Goal: Task Accomplishment & Management: Complete application form

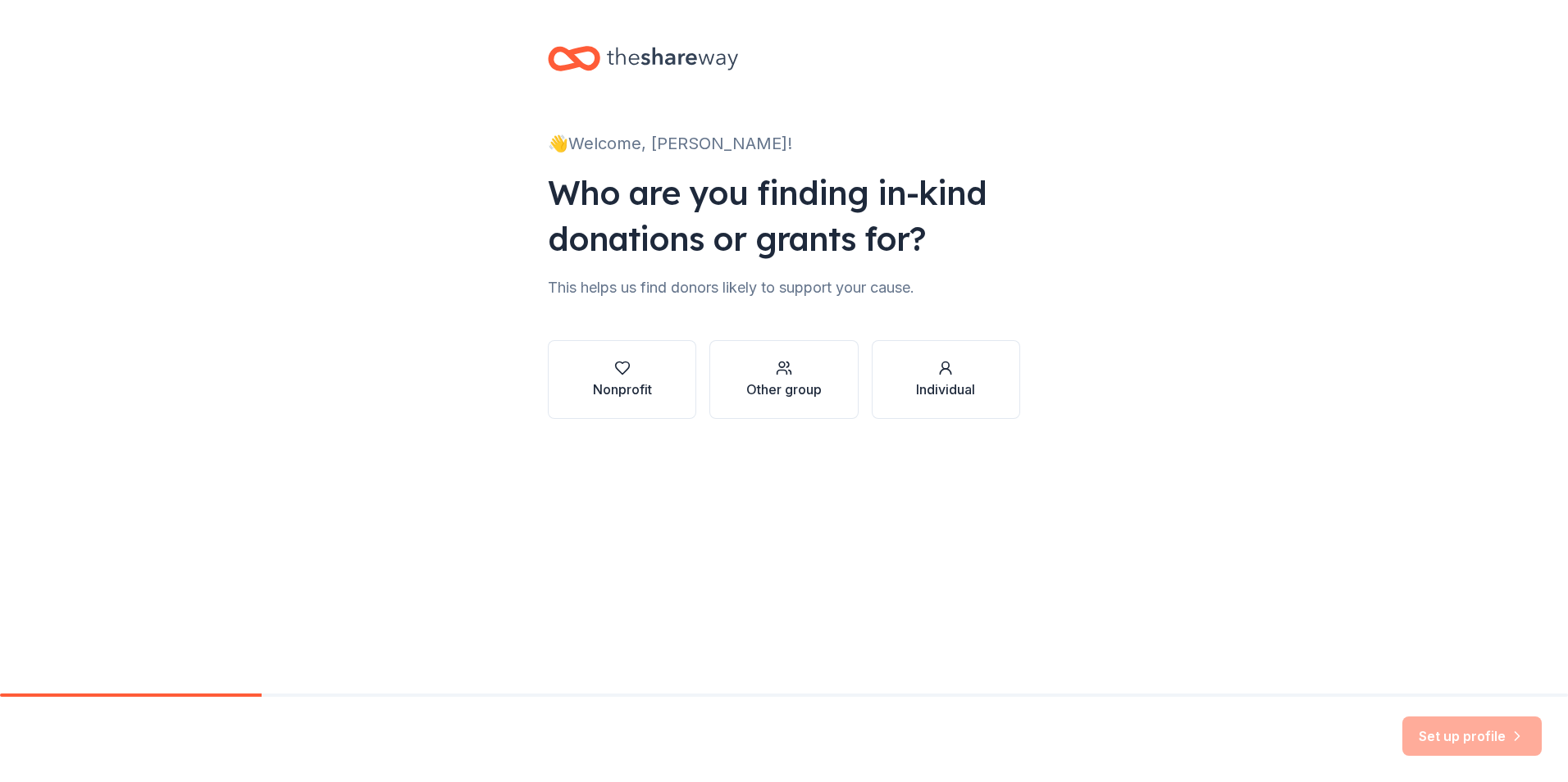
click at [808, 382] on div "Other group" at bounding box center [784, 390] width 76 height 20
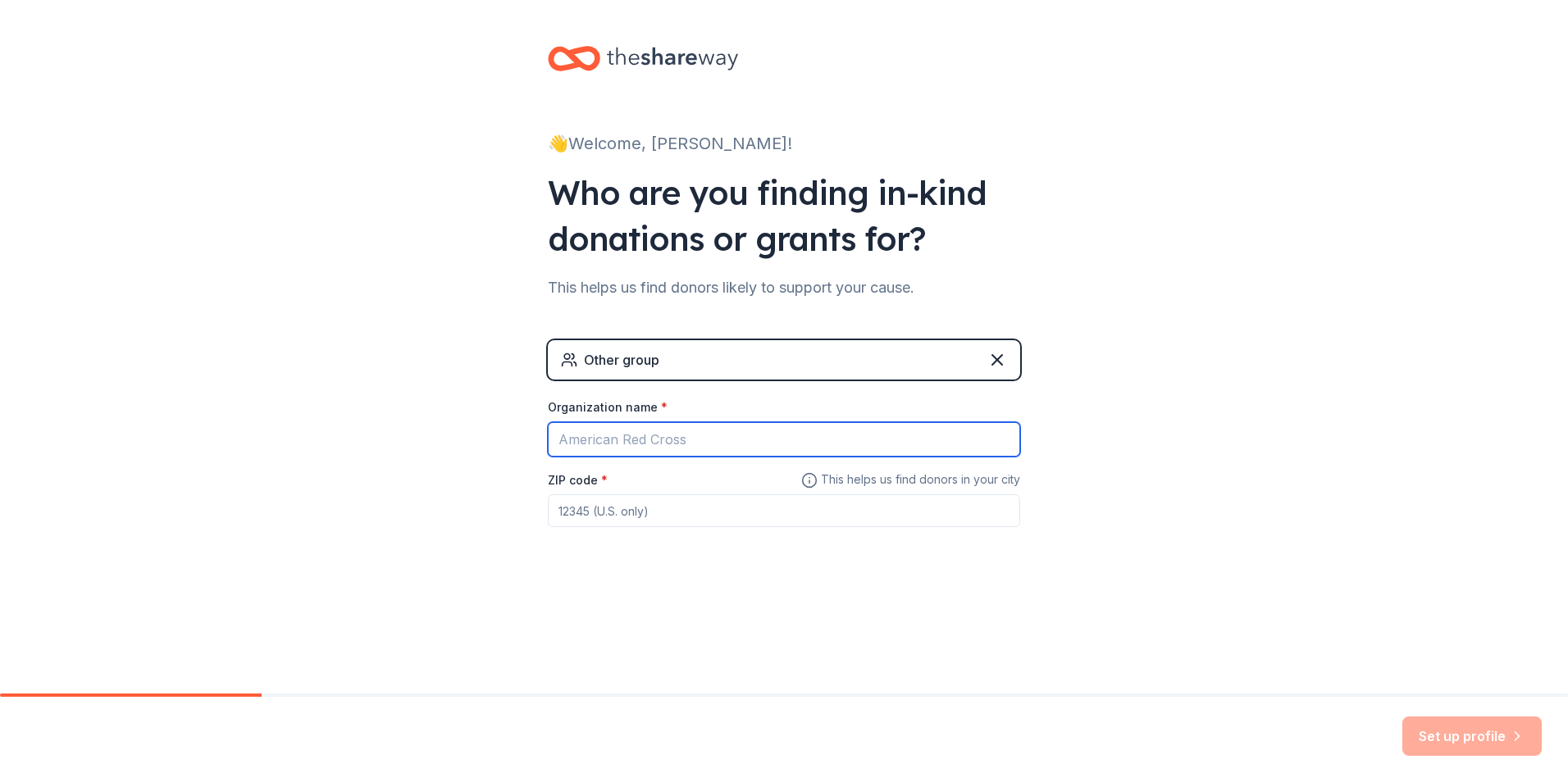
click at [656, 441] on input "Organization name *" at bounding box center [784, 440] width 472 height 35
type input "TRiO Upward Bound"
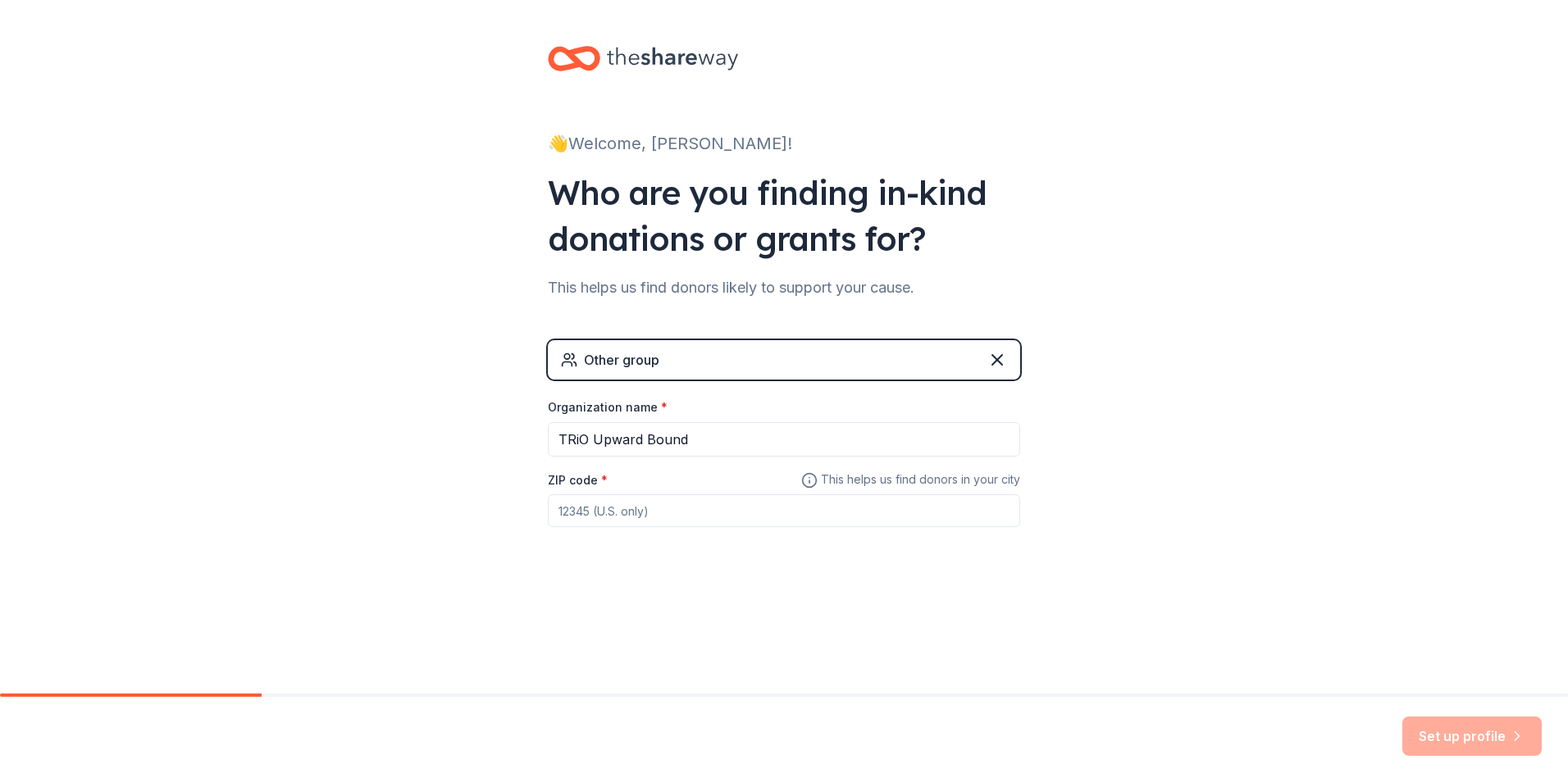
click at [622, 513] on input "ZIP code *" at bounding box center [784, 511] width 472 height 33
type input "32114"
click at [1464, 733] on button "Set up profile" at bounding box center [1472, 737] width 140 height 39
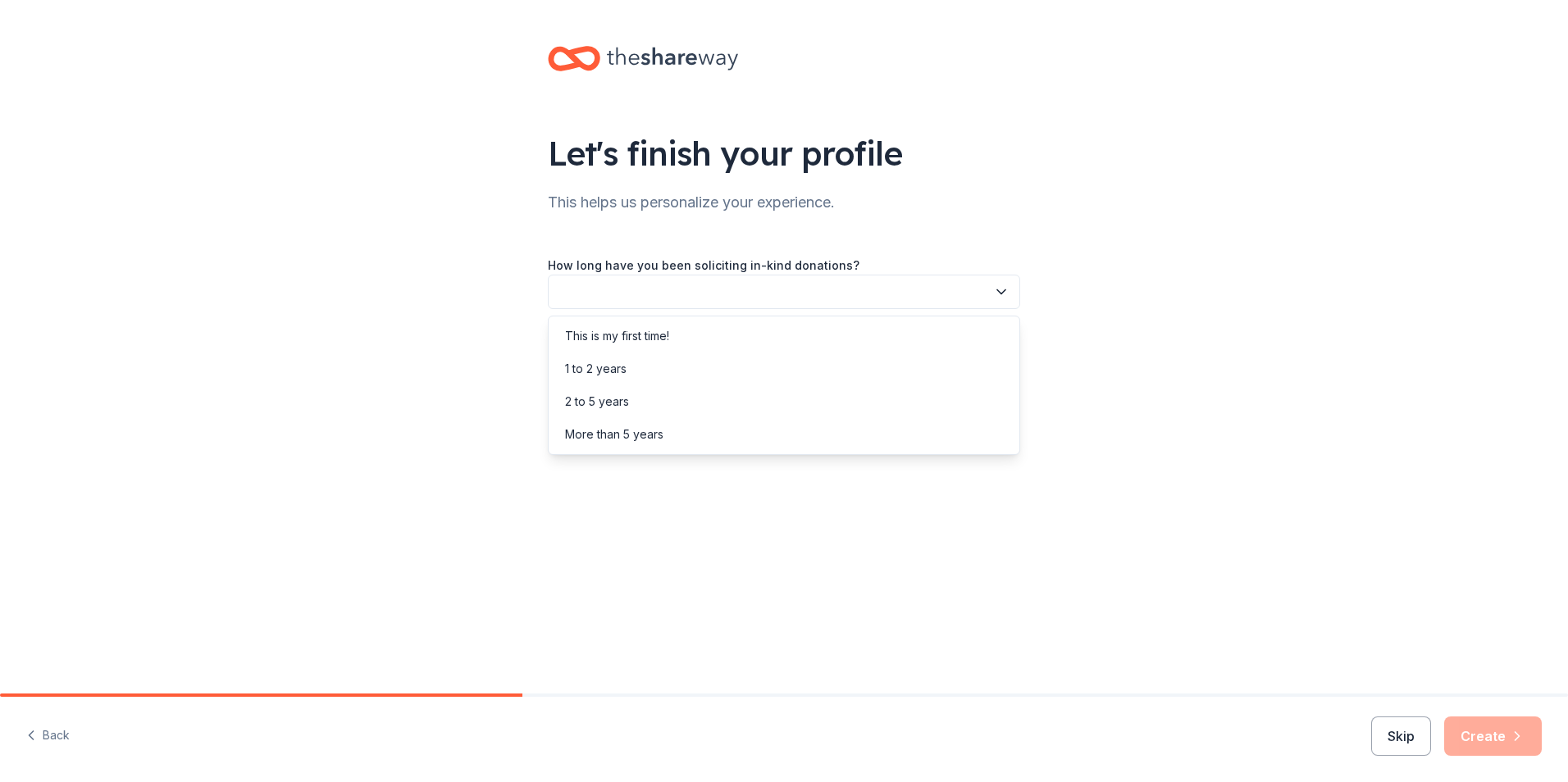
click at [847, 294] on button "button" at bounding box center [784, 292] width 472 height 35
click at [752, 339] on div "This is my first time!" at bounding box center [784, 336] width 464 height 33
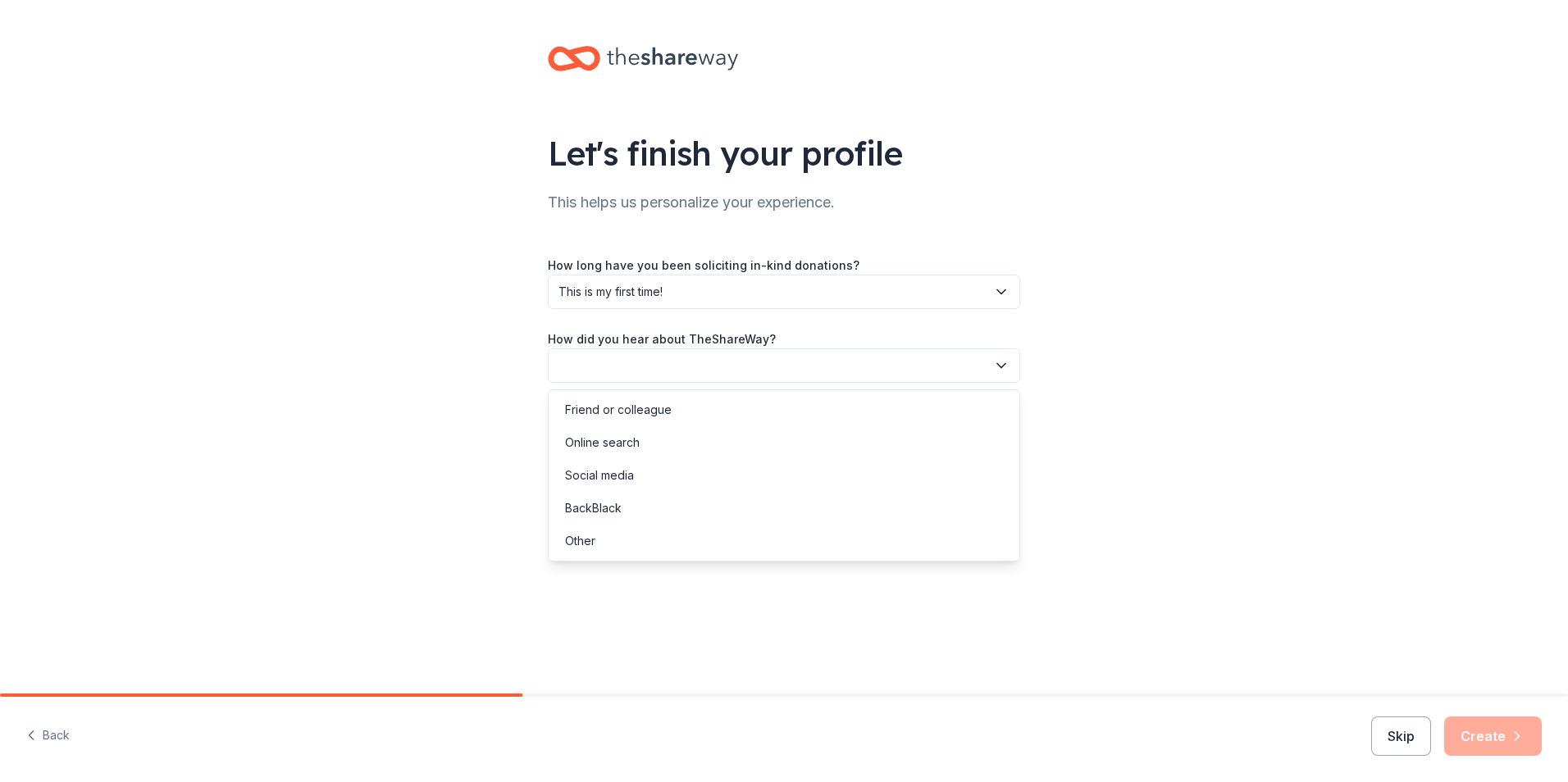
click at [723, 364] on button "button" at bounding box center [784, 366] width 472 height 35
click at [654, 441] on div "Online search" at bounding box center [784, 443] width 464 height 33
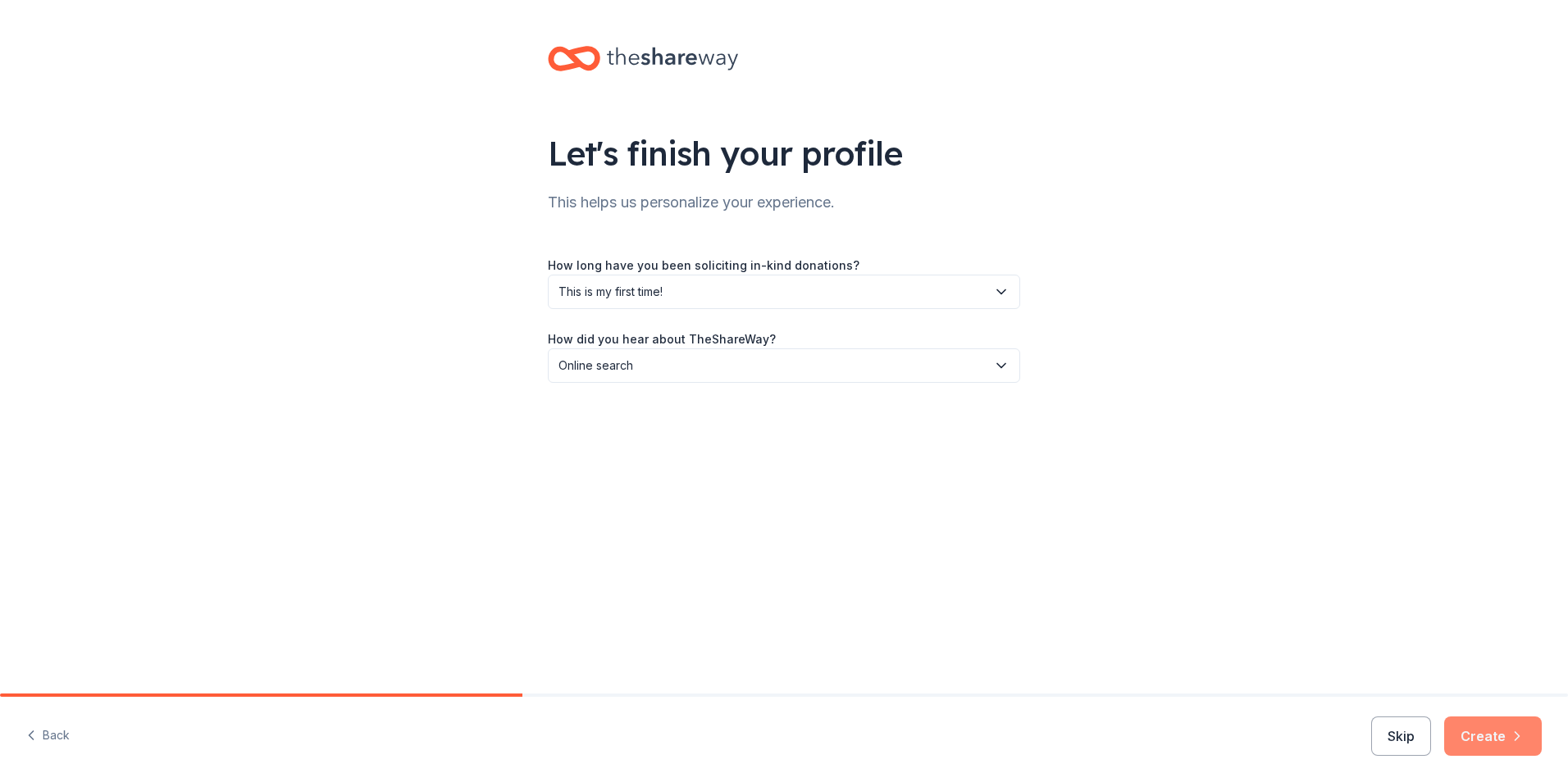
click at [1481, 734] on button "Create" at bounding box center [1492, 737] width 98 height 39
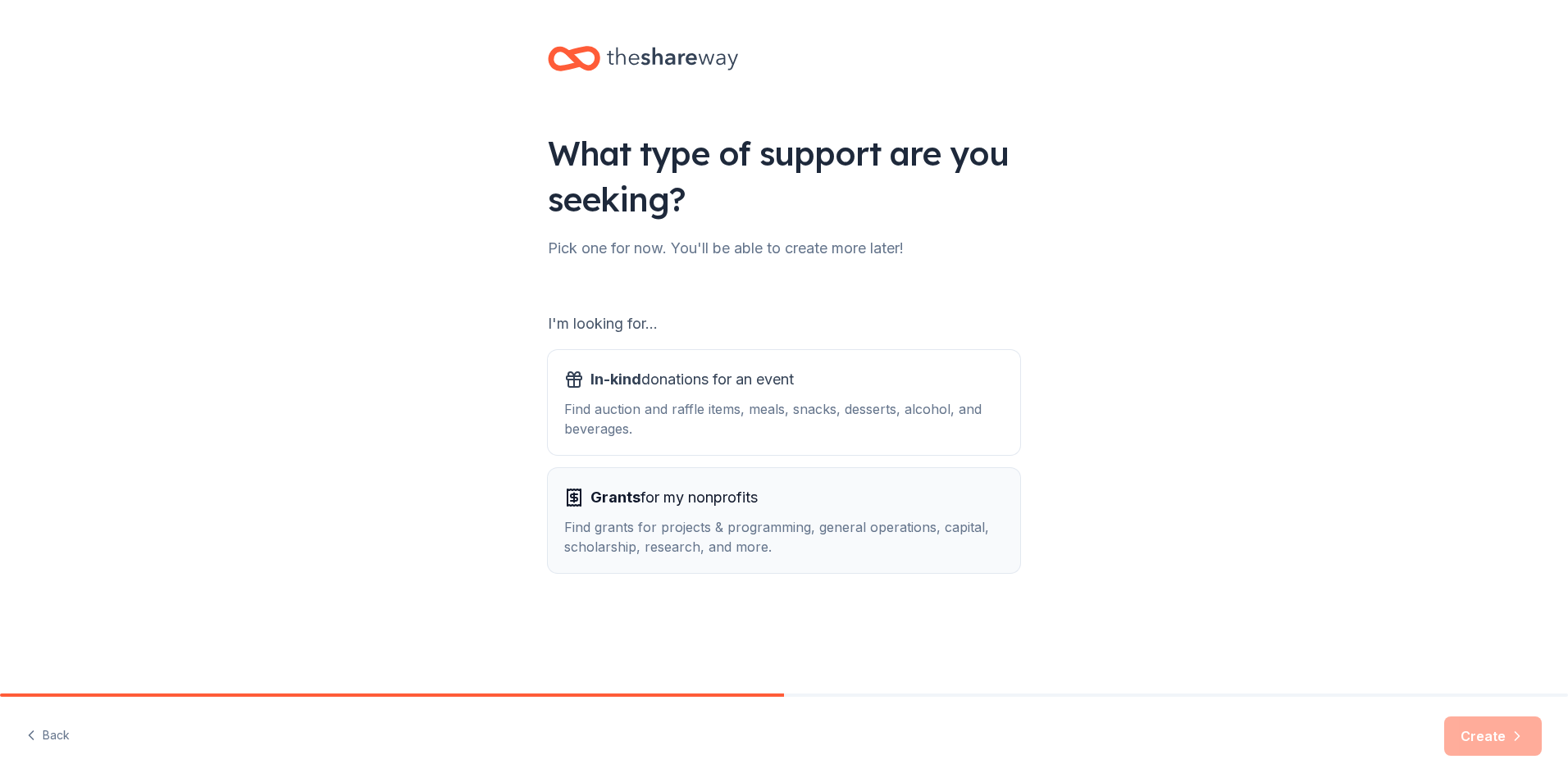
click at [630, 551] on div "Find grants for projects & programming, general operations, capital, scholarshi…" at bounding box center [784, 537] width 440 height 39
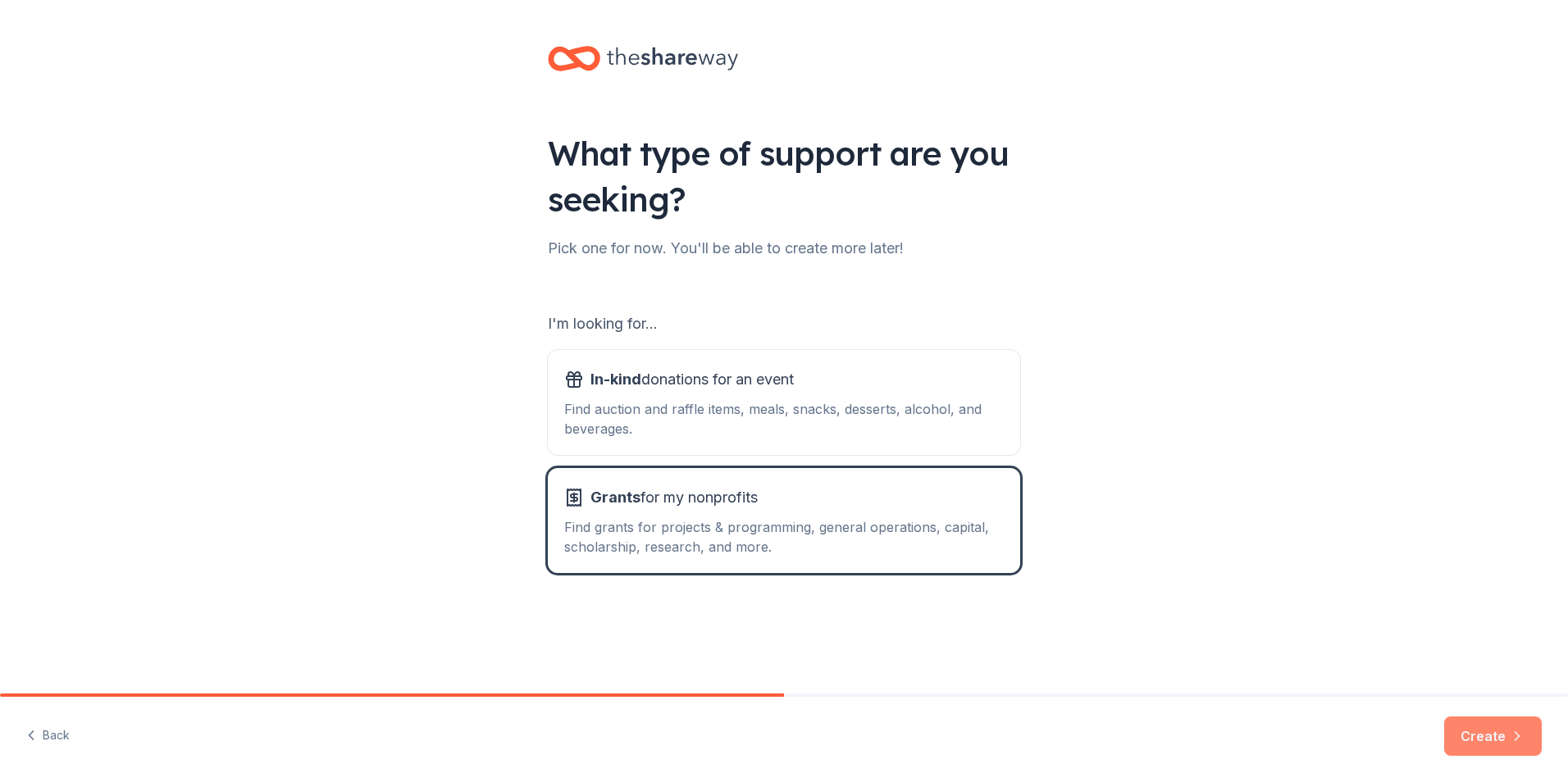
click at [1485, 724] on button "Create" at bounding box center [1492, 737] width 98 height 39
